Goal: Information Seeking & Learning: Find specific fact

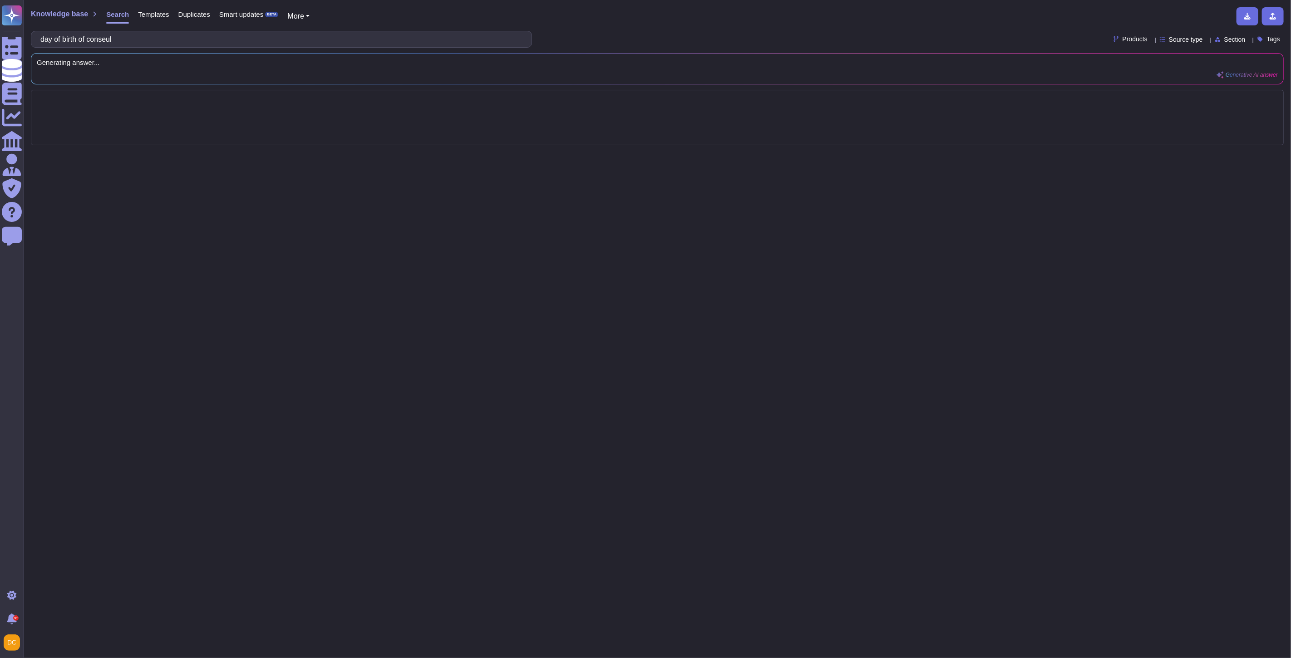
drag, startPoint x: 111, startPoint y: 41, endPoint x: 317, endPoint y: 86, distance: 210.5
click at [317, 86] on div "Knowledge base Search Templates Duplicates Smart updates BETA More day of birth…" at bounding box center [657, 329] width 1267 height 658
click at [116, 42] on input "day of birth of conseul" at bounding box center [279, 39] width 487 height 16
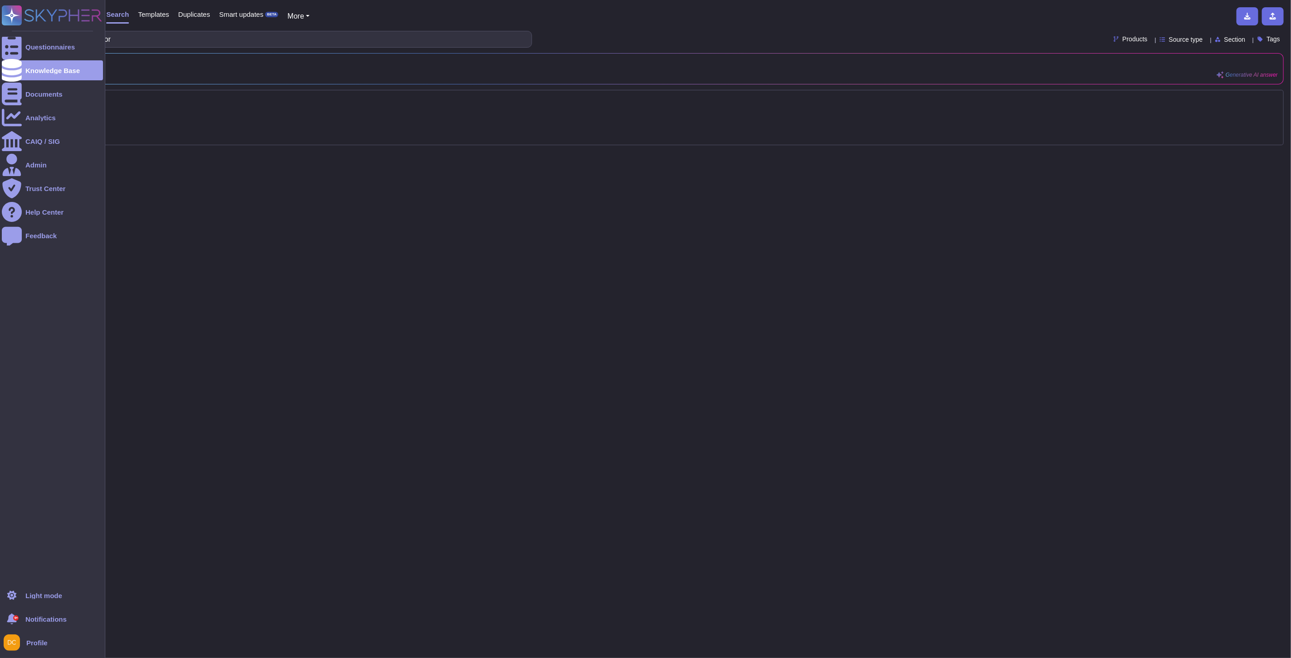
type input "day of birth of director"
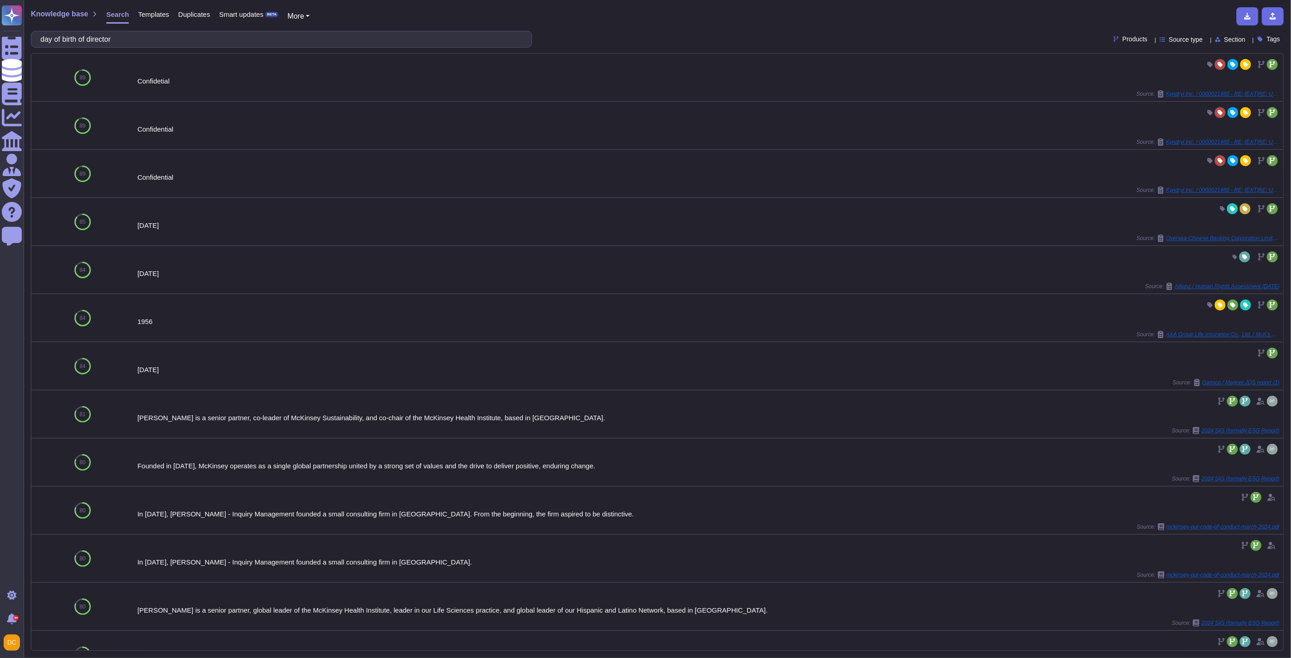
click at [153, 15] on span "Templates" at bounding box center [153, 14] width 31 height 7
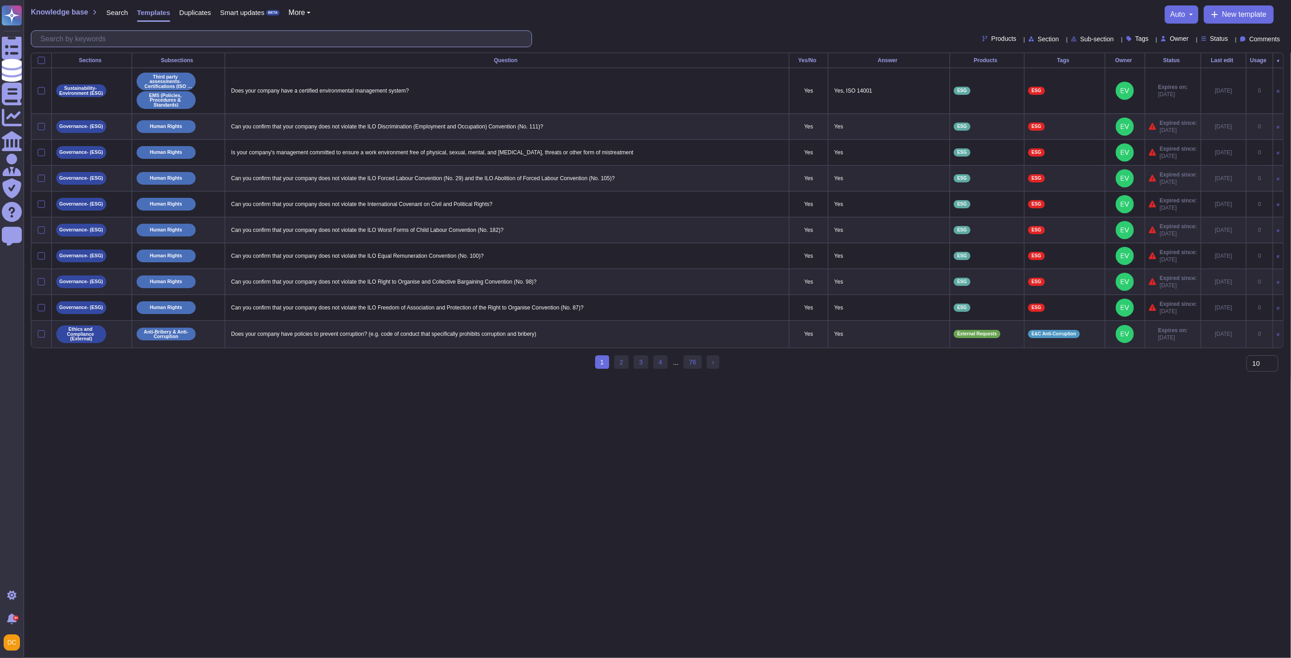
click at [107, 43] on input "text" at bounding box center [284, 39] width 496 height 16
type input "d"
type input "c"
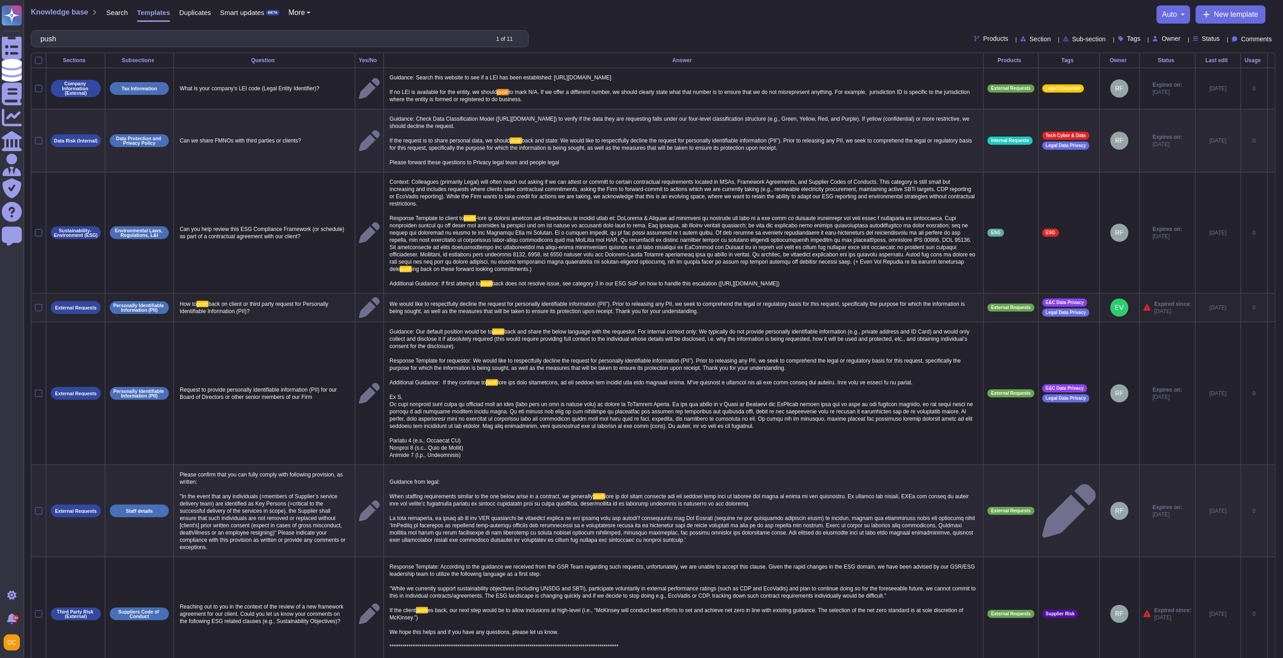
type input "push"
click at [674, 309] on p "We would like to respectfully decline the request for personally identifiable i…" at bounding box center [684, 307] width 593 height 19
type textarea "We would like to respectfully decline the request for personally identifiable i…"
click at [674, 309] on textarea "We would like to respectfully decline the request for personally identifiable i…" at bounding box center [683, 310] width 591 height 24
